Goal: Information Seeking & Learning: Understand process/instructions

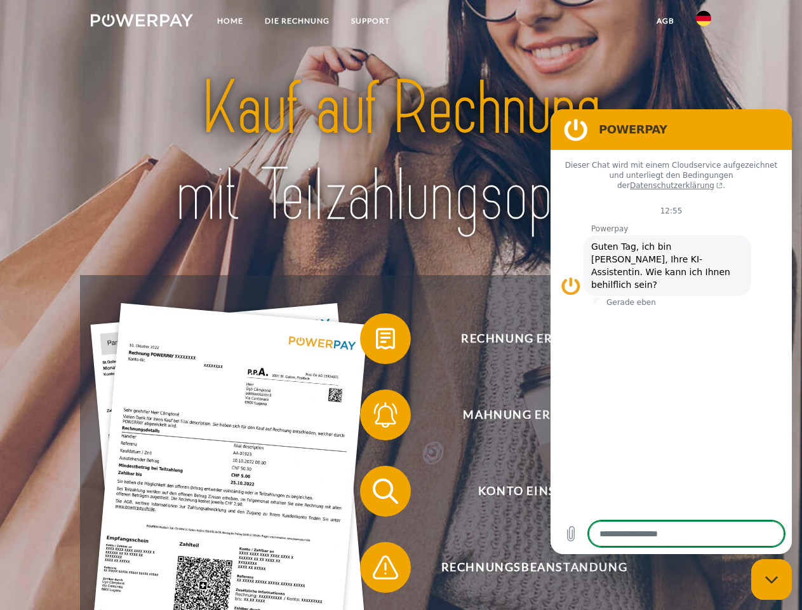
type textarea "*"
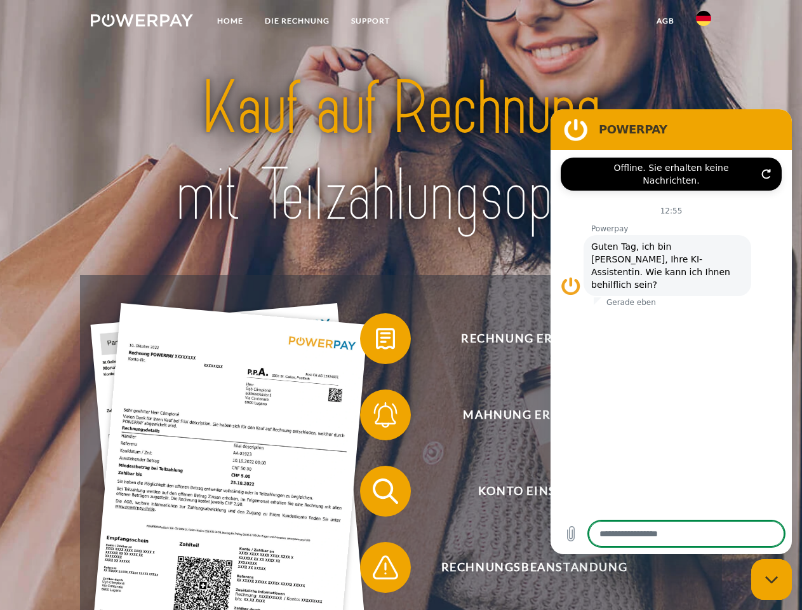
click at [142, 22] on img at bounding box center [142, 20] width 102 height 13
click at [704, 22] on img at bounding box center [703, 18] width 15 height 15
click at [665, 21] on link "agb" at bounding box center [665, 21] width 39 height 23
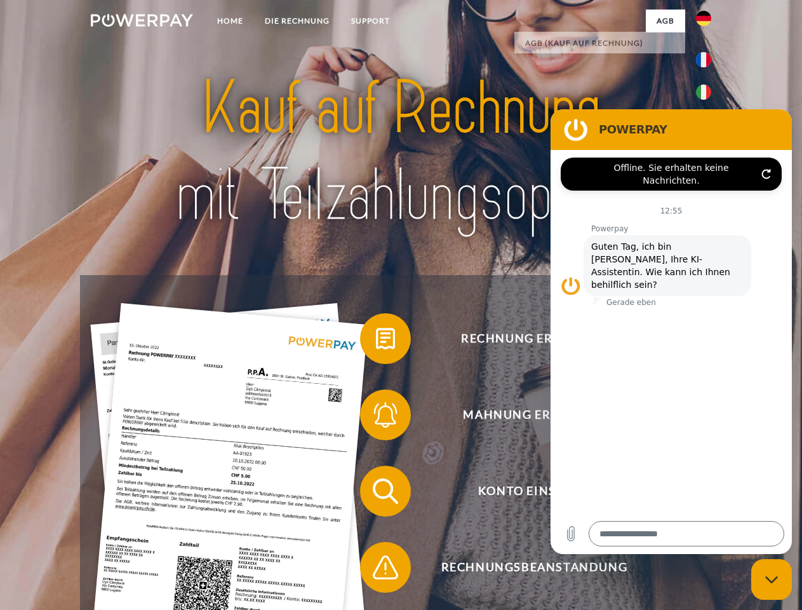
click at [376, 341] on span at bounding box center [367, 339] width 64 height 64
click at [376, 417] on span at bounding box center [367, 415] width 64 height 64
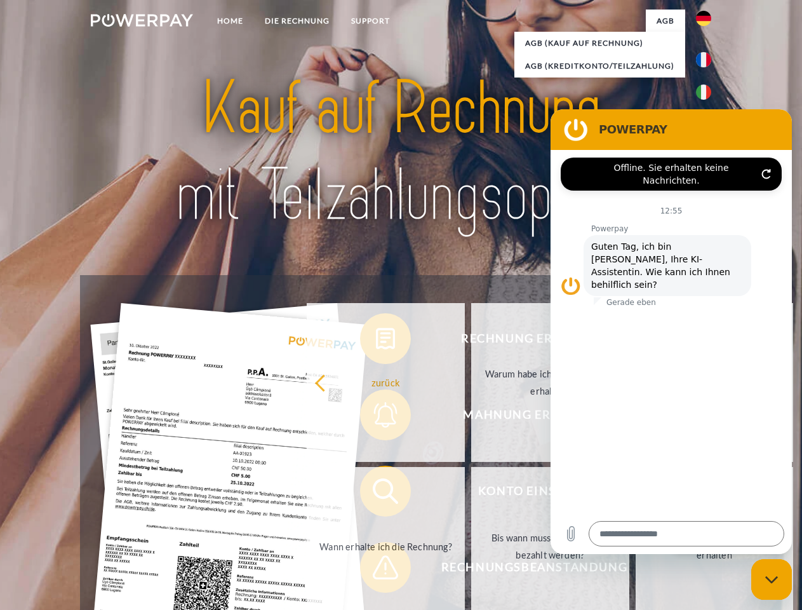
click at [471, 493] on link "Bis wann muss die Rechnung bezahlt werden?" at bounding box center [550, 546] width 158 height 159
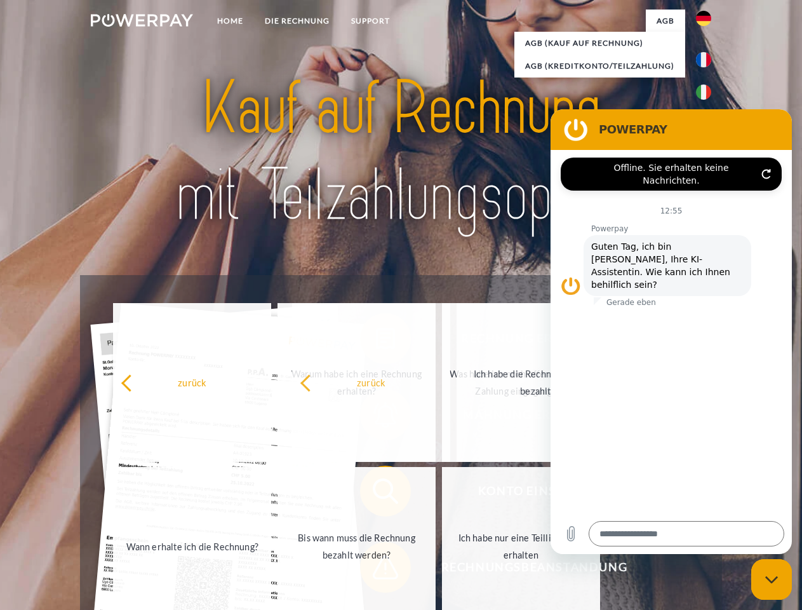
click at [376, 570] on span at bounding box center [367, 567] width 64 height 64
